Goal: Contribute content: Add original content to the website for others to see

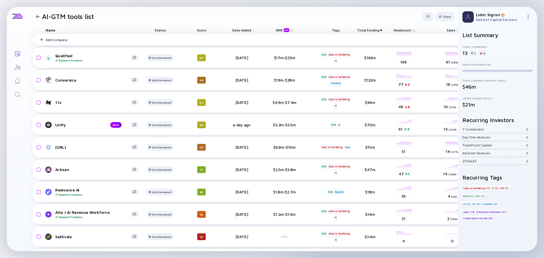
click at [52, 37] on div "Add Company" at bounding box center [356, 39] width 647 height 11
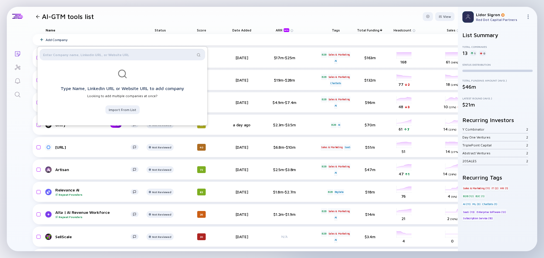
click at [99, 53] on input "text" at bounding box center [119, 55] width 152 height 6
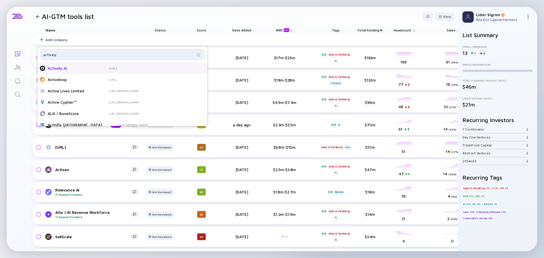
type input "actively"
click at [71, 69] on div "Actively AI" at bounding box center [70, 68] width 45 height 6
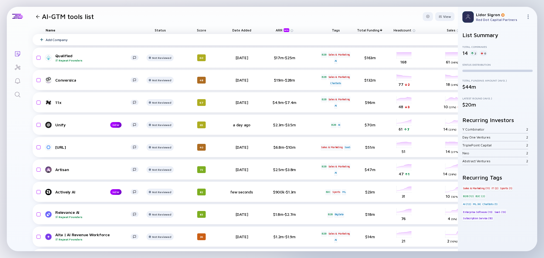
click at [55, 37] on div "Add Company" at bounding box center [356, 39] width 647 height 11
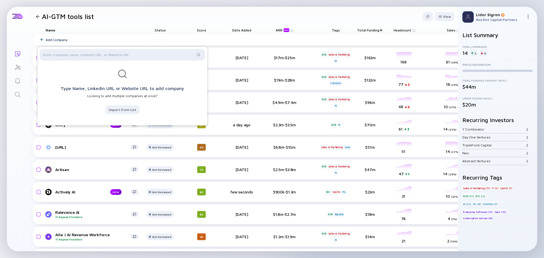
click at [95, 58] on div at bounding box center [122, 54] width 165 height 11
click at [95, 54] on input "text" at bounding box center [119, 55] width 152 height 6
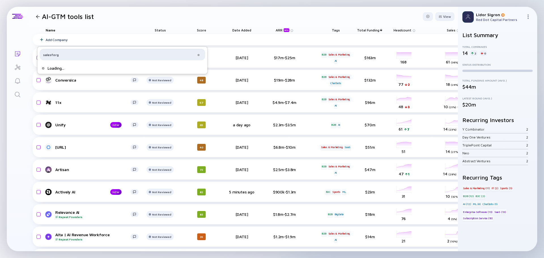
type input "salesforge"
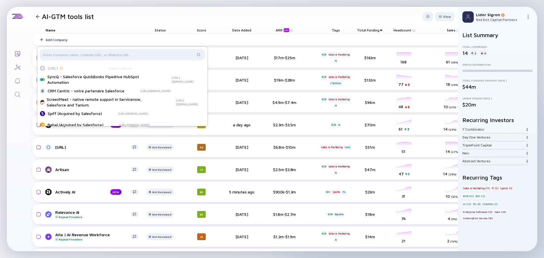
click at [29, 184] on div "Name Status Score Date Added ARR beta Tags Total Funding Headcount Sales Market…" at bounding box center [357, 193] width 658 height 335
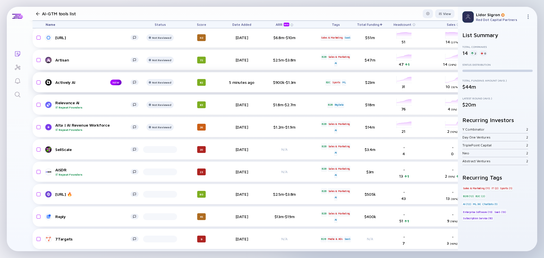
scroll to position [114, 0]
